Goal: Task Accomplishment & Management: Use online tool/utility

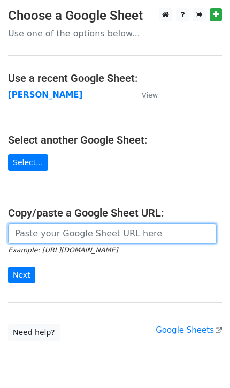
click at [35, 238] on input "url" at bounding box center [112, 233] width 209 height 20
type input "[URL][DOMAIN_NAME]"
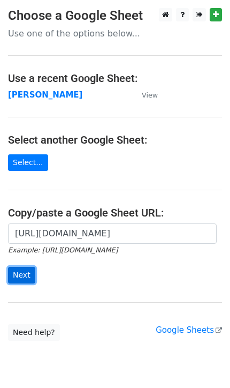
click at [31, 270] on input "Next" at bounding box center [21, 275] width 27 height 17
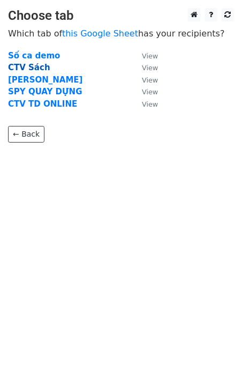
click at [26, 64] on strong "CTV Sách" at bounding box center [29, 68] width 42 height 10
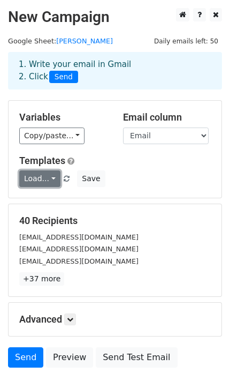
click at [49, 179] on link "Load..." at bounding box center [39, 178] width 41 height 17
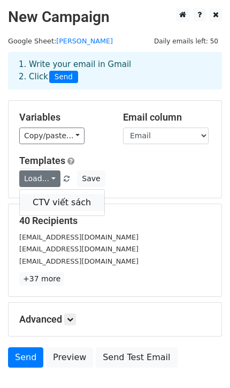
click at [57, 199] on link "CTV viết sách" at bounding box center [62, 202] width 85 height 17
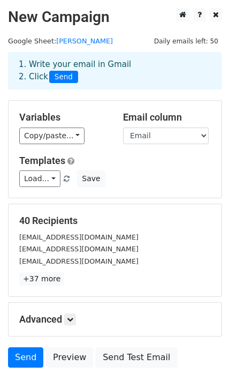
scroll to position [70, 0]
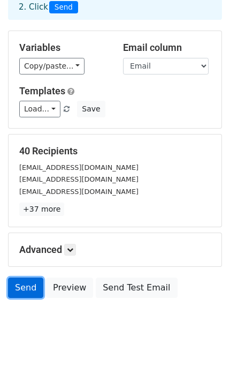
click at [21, 291] on link "Send" at bounding box center [25, 287] width 35 height 20
